Goal: Check status

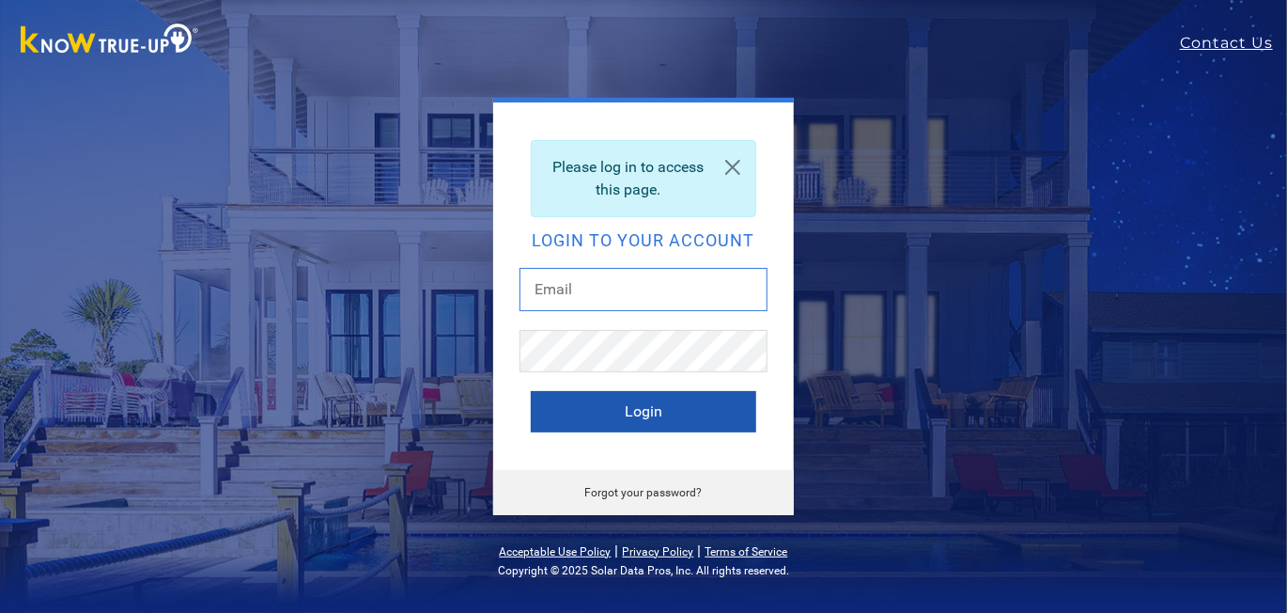
type input "[EMAIL_ADDRESS][DOMAIN_NAME]"
click at [637, 407] on button "Login" at bounding box center [643, 411] width 225 height 41
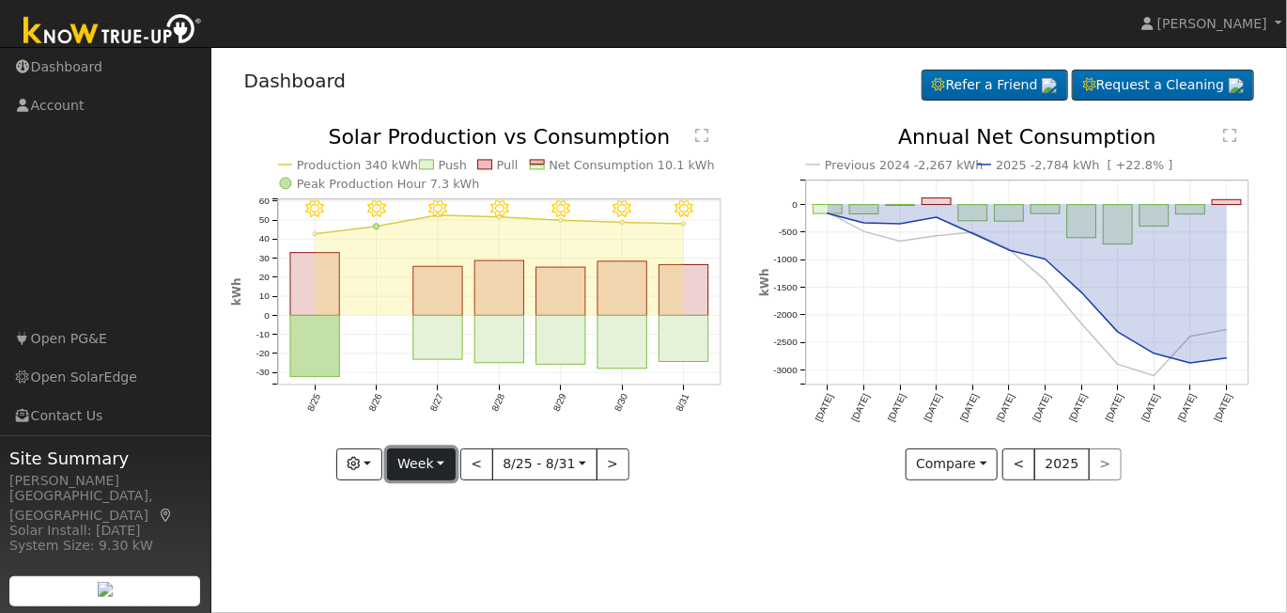
click at [444, 462] on button "Week" at bounding box center [421, 464] width 69 height 32
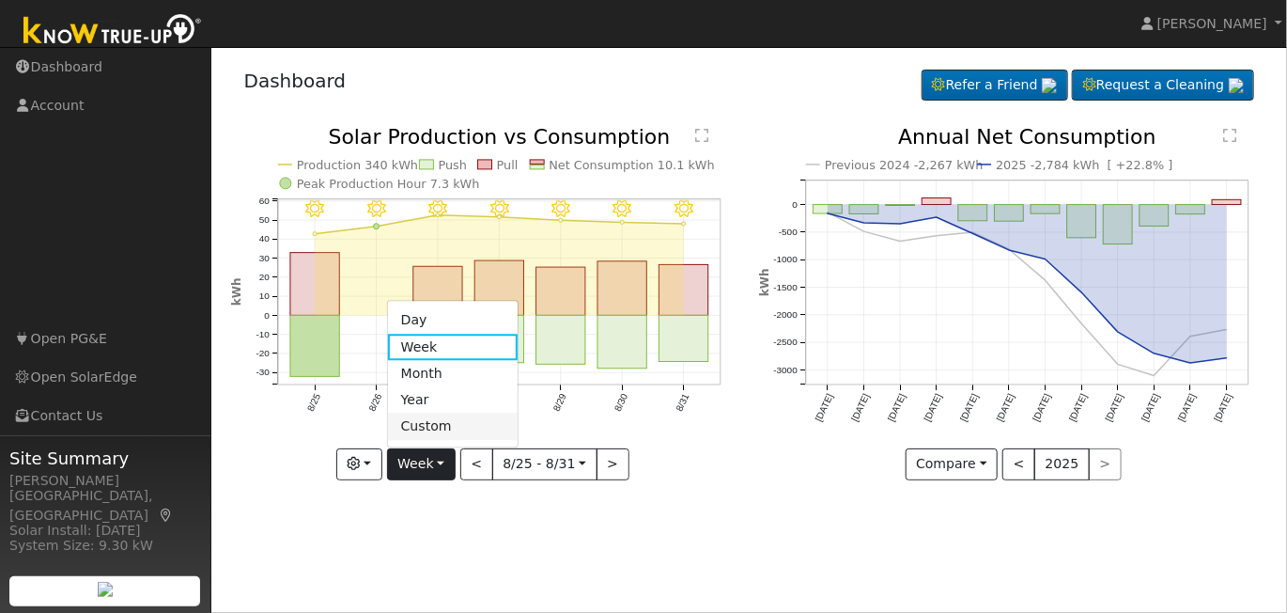
click at [447, 430] on link "Custom" at bounding box center [453, 426] width 131 height 26
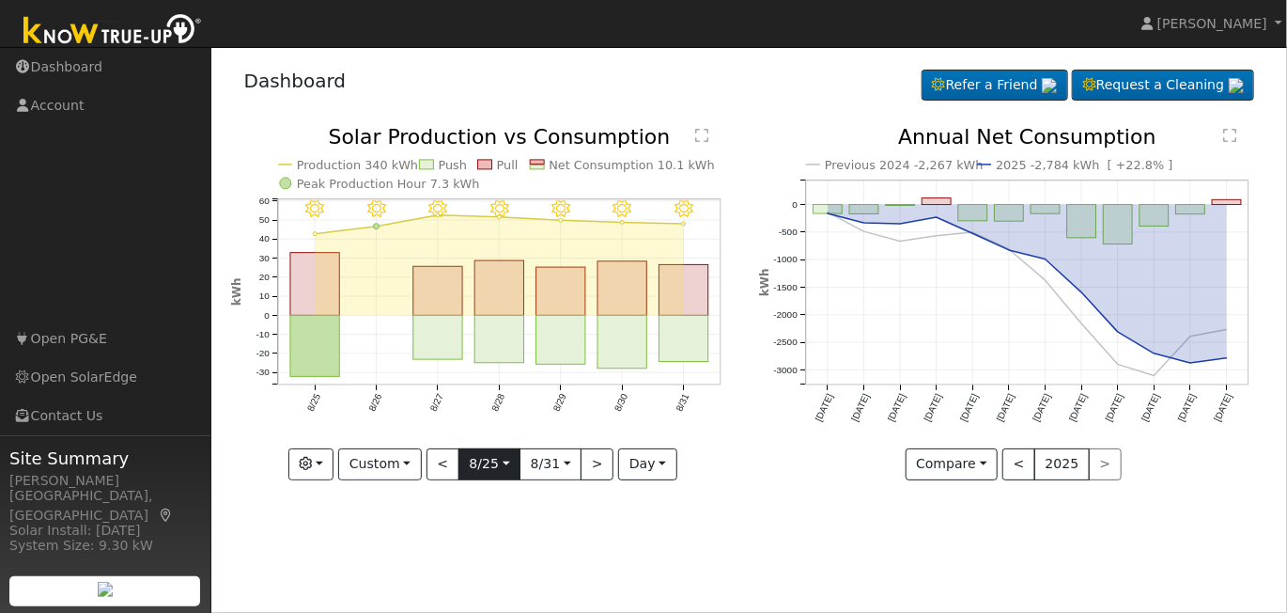
click at [505, 467] on input "[DATE]" at bounding box center [489, 464] width 60 height 30
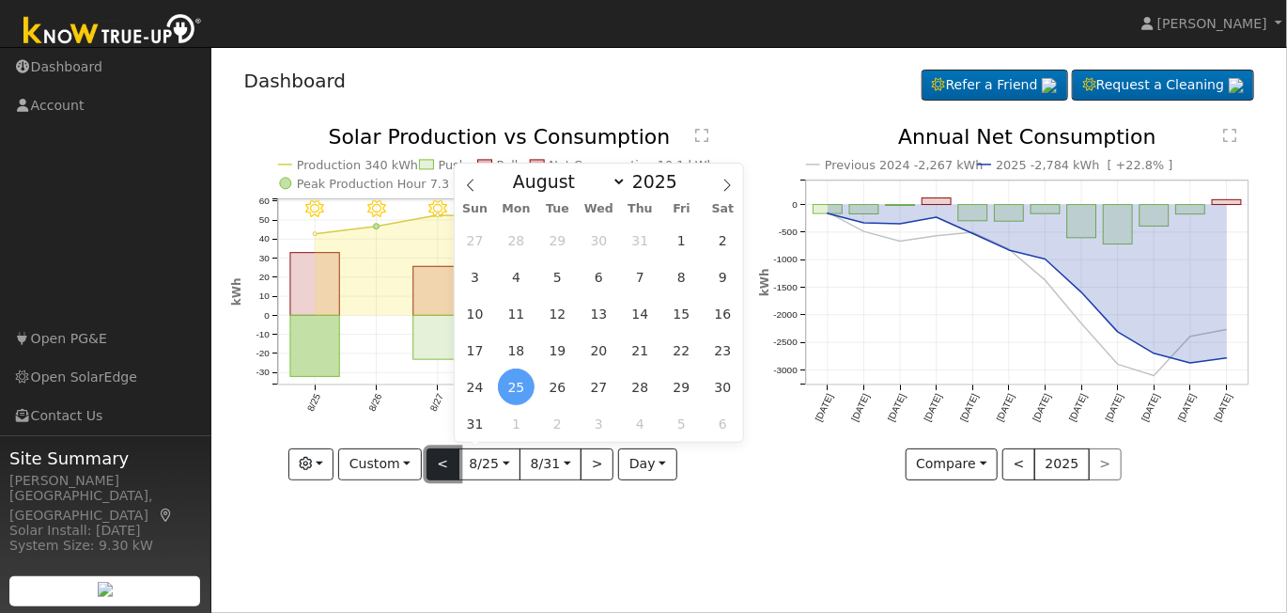
click at [446, 464] on button "<" at bounding box center [443, 464] width 33 height 32
type input "[DATE]"
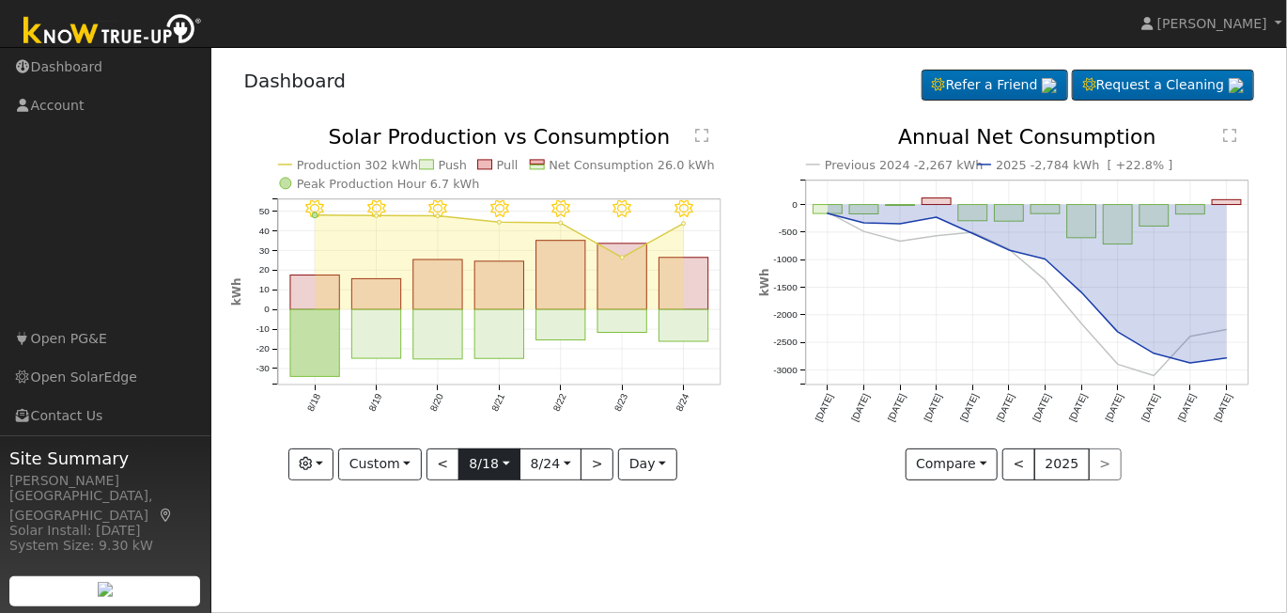
click at [504, 468] on input "[DATE]" at bounding box center [489, 464] width 60 height 30
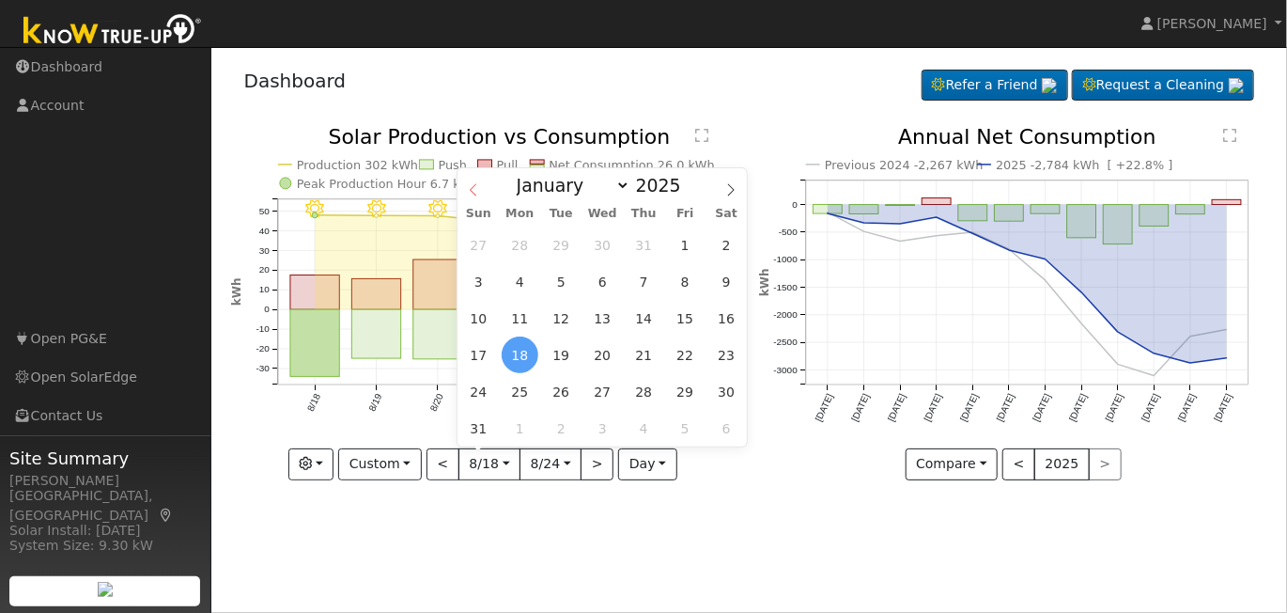
click at [478, 187] on icon at bounding box center [473, 189] width 13 height 13
select select "6"
click at [680, 352] on span "25" at bounding box center [685, 354] width 37 height 37
type input "[DATE]"
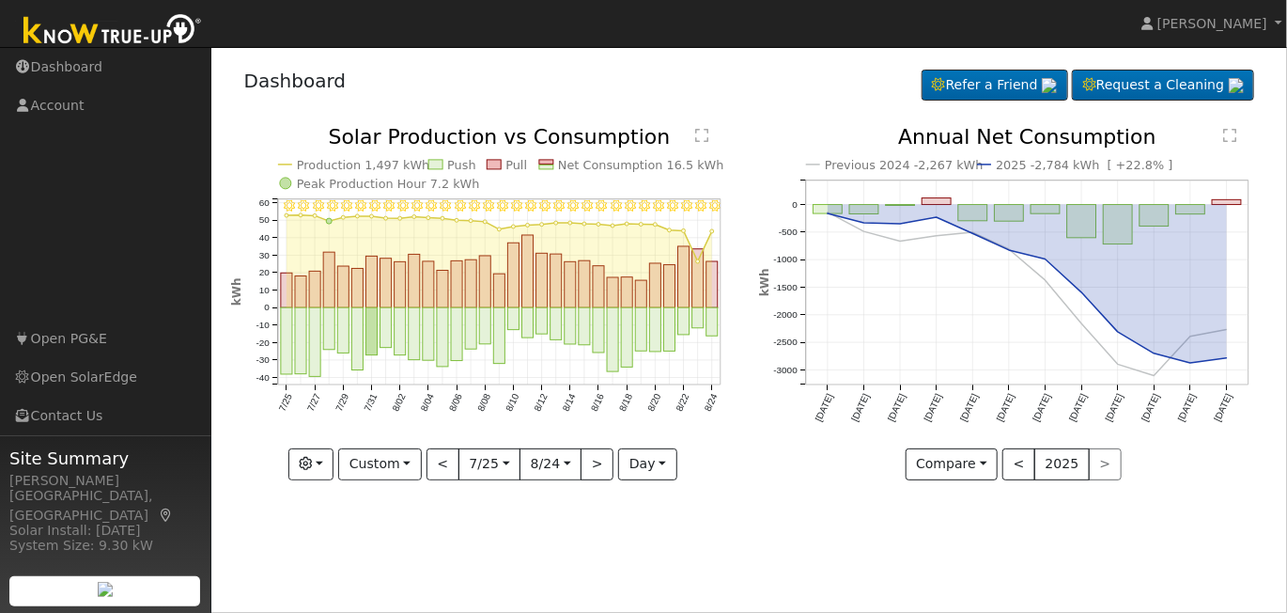
click at [746, 124] on div "Dashboard Refer a Friend Request a Cleaning" at bounding box center [749, 282] width 1057 height 452
drag, startPoint x: 1264, startPoint y: 335, endPoint x: 1254, endPoint y: 361, distance: 27.1
click at [1261, 352] on icon "Previous 2024 -2,267 kWh 2025 -2,784 kWh [ +22.8% ] [DATE] Oct '[DATE] Dec '[DA…" at bounding box center [1013, 297] width 508 height 341
click at [73, 381] on link "Open SolarEdge" at bounding box center [105, 377] width 211 height 39
click at [1276, 22] on link "[PERSON_NAME]" at bounding box center [1213, 23] width 150 height 47
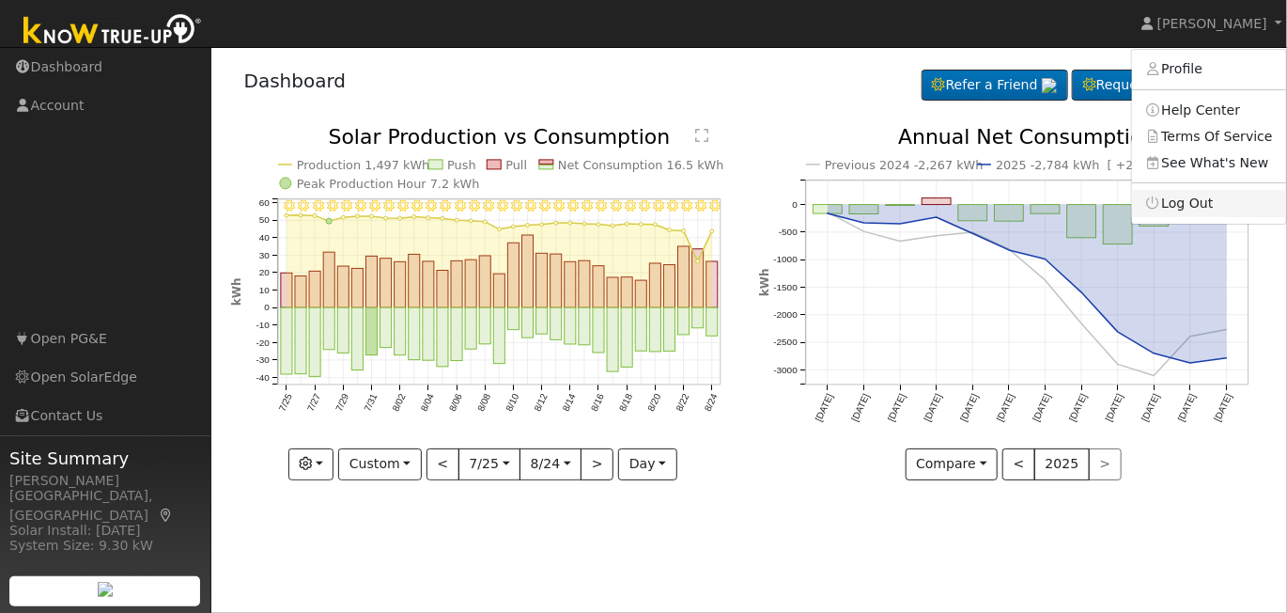
click at [1205, 200] on link "Log Out" at bounding box center [1209, 203] width 154 height 26
